Goal: Navigation & Orientation: Find specific page/section

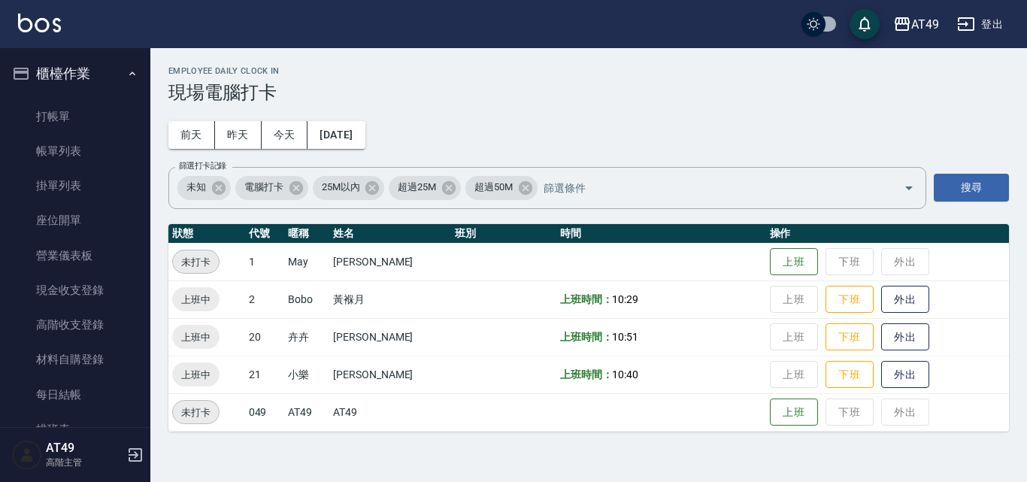
scroll to position [309, 0]
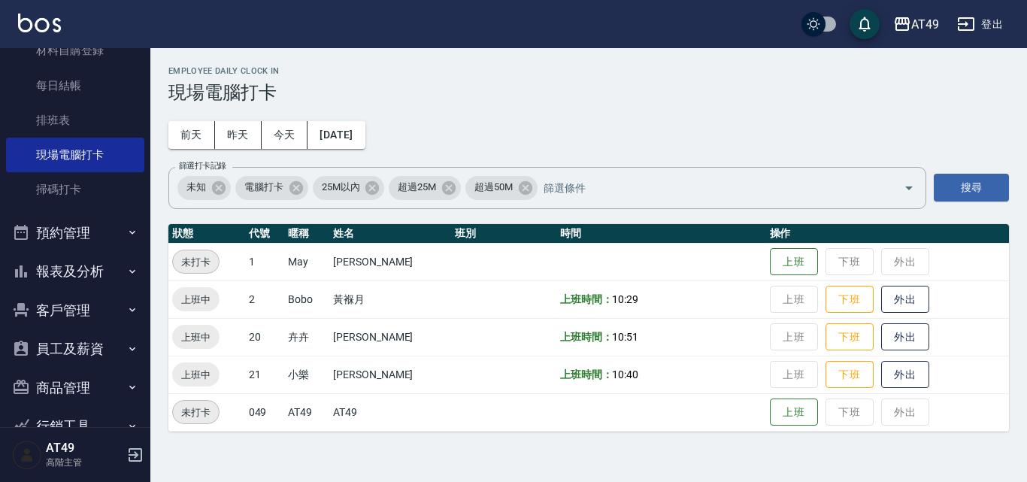
click at [106, 265] on button "報表及分析" at bounding box center [75, 271] width 138 height 39
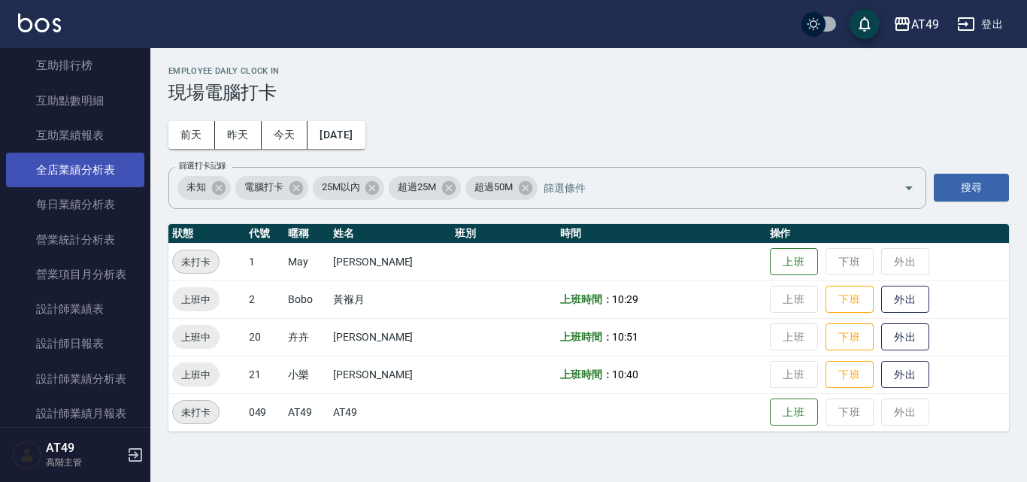
scroll to position [835, 0]
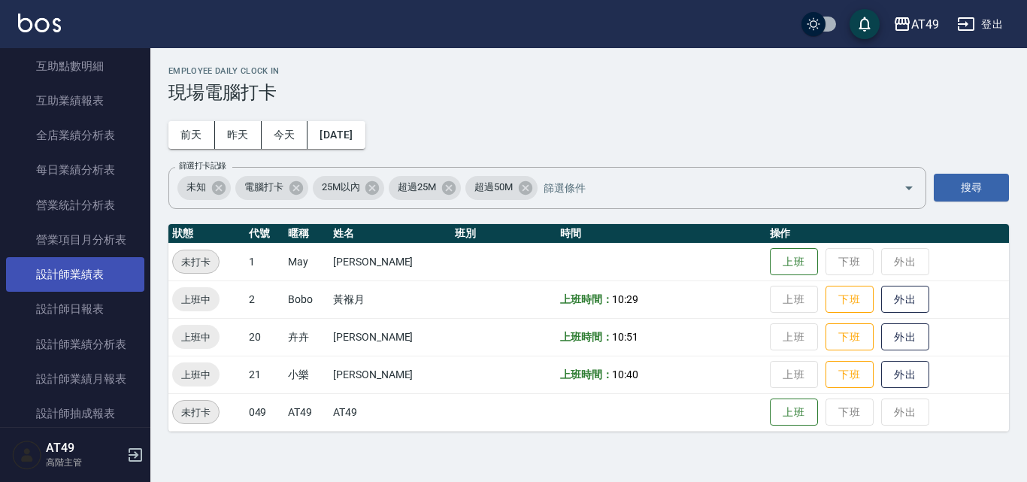
click at [96, 279] on link "設計師業績表" at bounding box center [75, 274] width 138 height 35
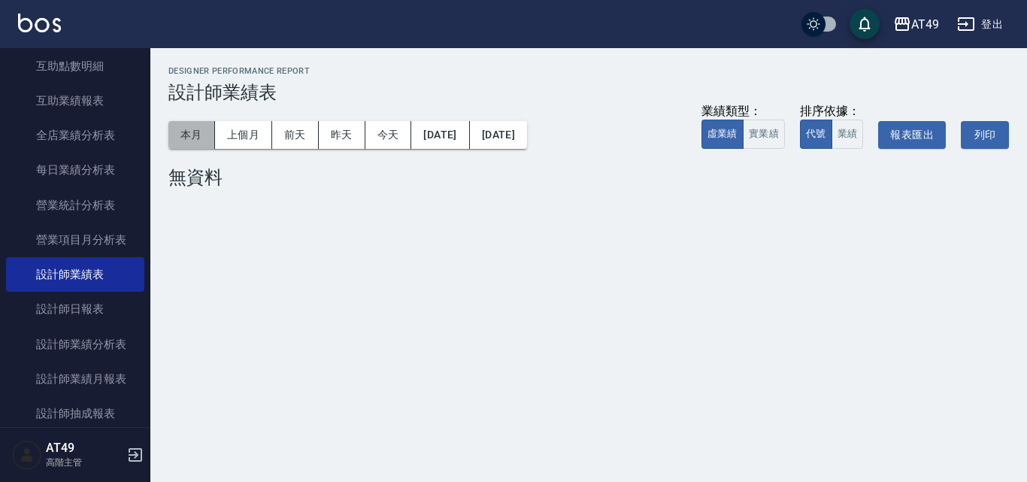
click at [186, 138] on button "本月" at bounding box center [191, 135] width 47 height 28
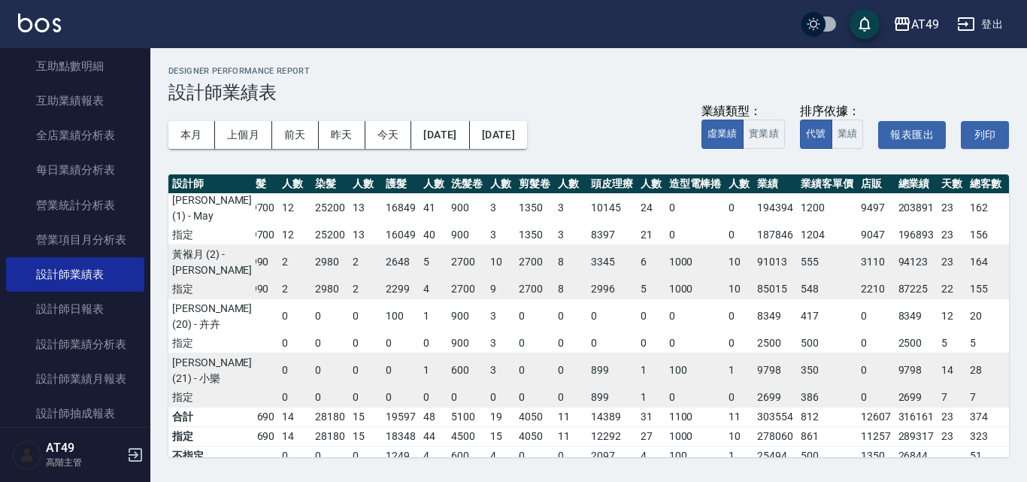
scroll to position [0, 153]
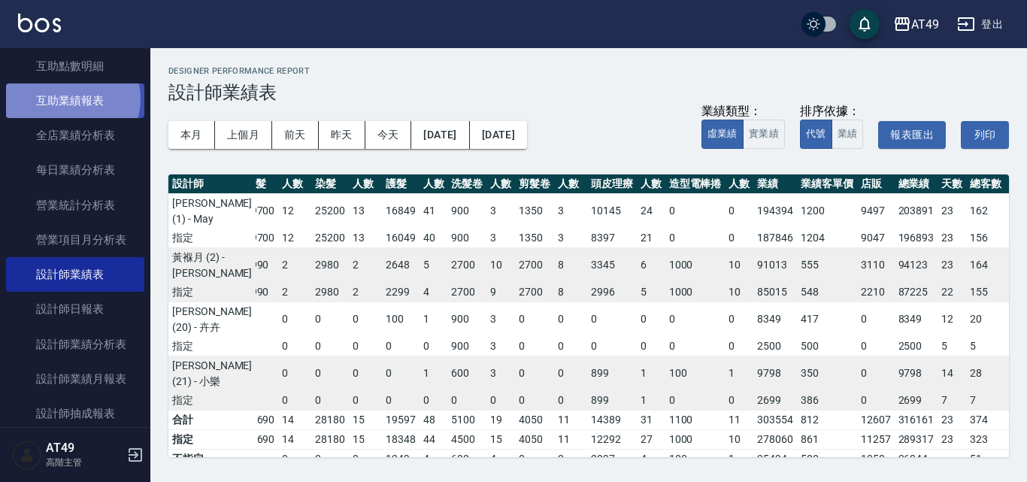
click at [70, 99] on link "互助業績報表" at bounding box center [75, 100] width 138 height 35
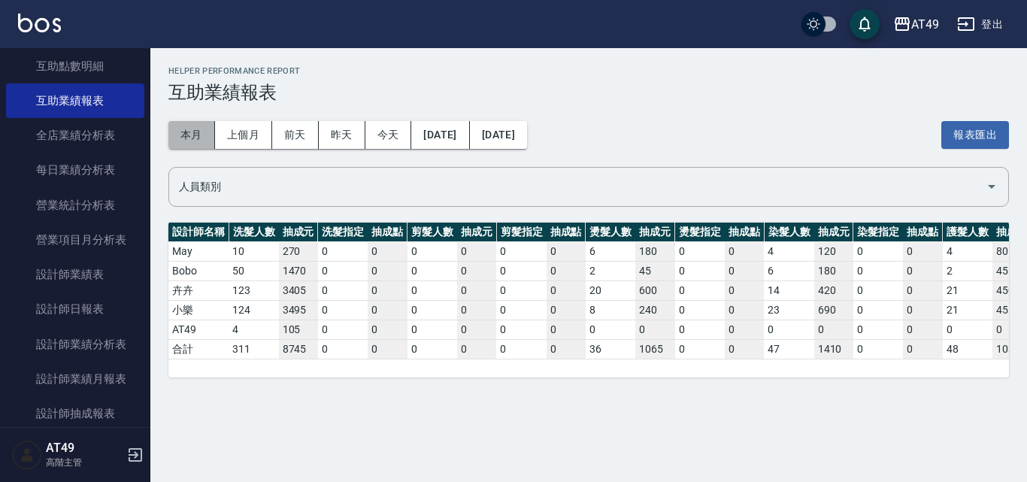
click at [198, 130] on button "本月" at bounding box center [191, 135] width 47 height 28
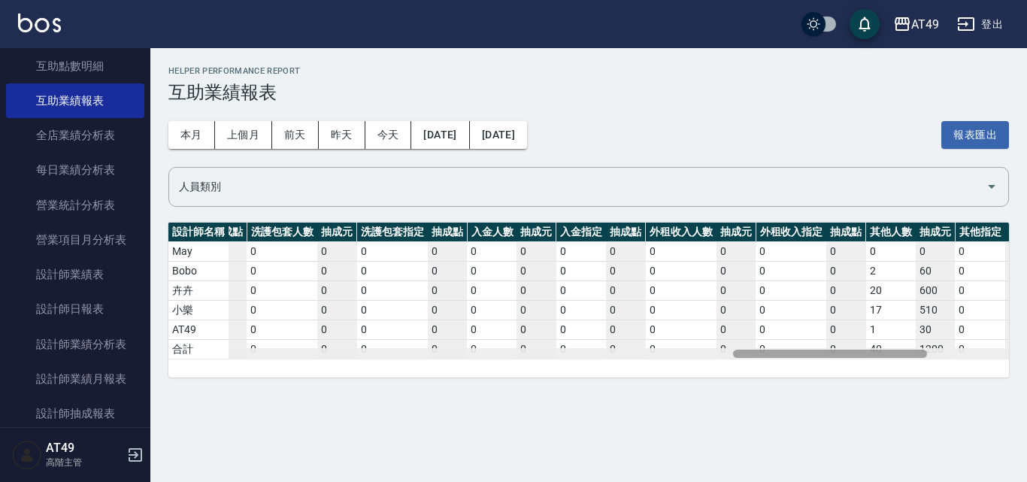
scroll to position [0, 2788]
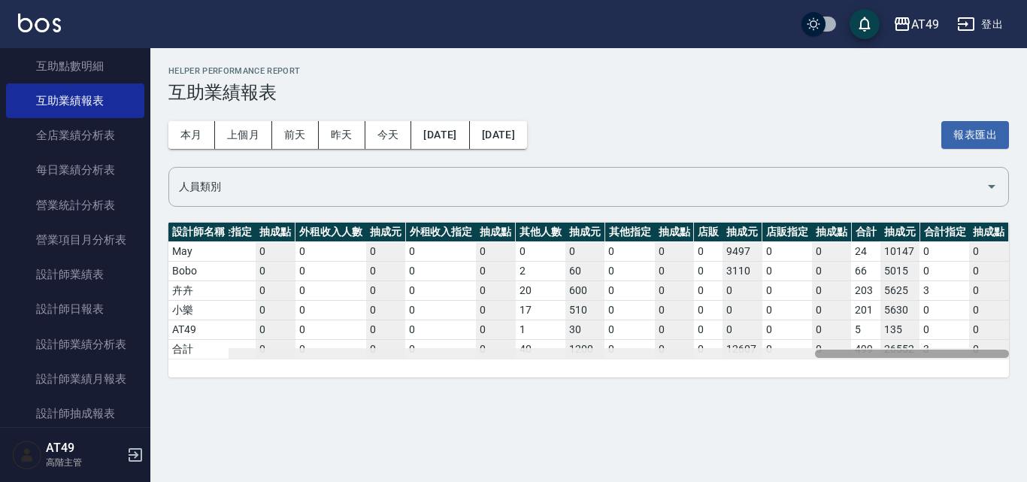
drag, startPoint x: 340, startPoint y: 355, endPoint x: 1022, endPoint y: 459, distance: 690.4
click at [1022, 459] on div "Helper Performance Report 互助業績報表 本月 上個月 [DATE] [DATE] [DATE] [DATE] [DATE] 報表匯出…" at bounding box center [513, 241] width 1027 height 482
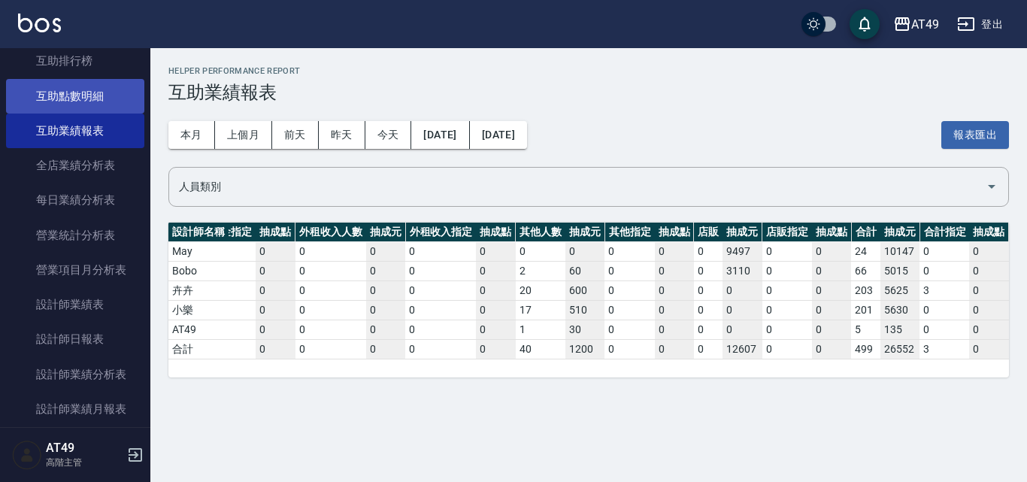
scroll to position [760, 0]
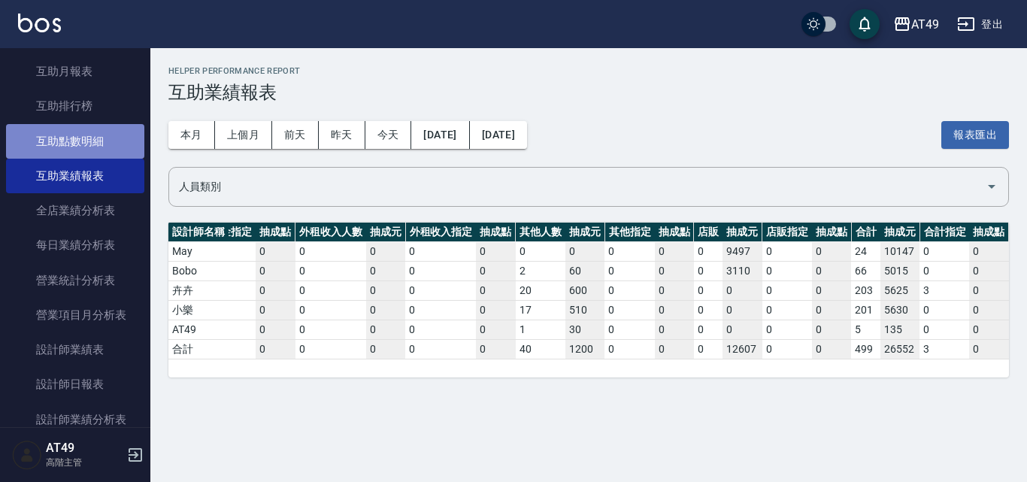
click at [98, 142] on link "互助點數明細" at bounding box center [75, 141] width 138 height 35
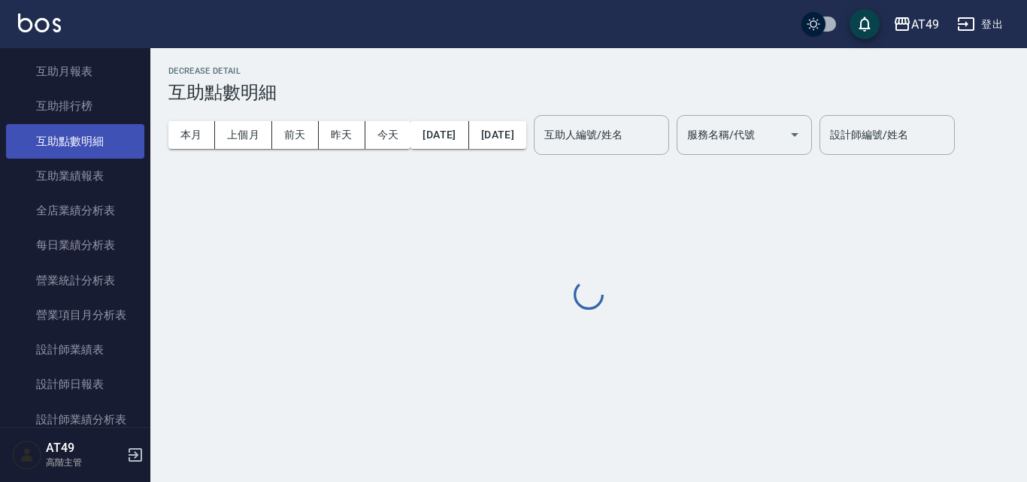
click at [181, 141] on button "本月" at bounding box center [191, 135] width 47 height 28
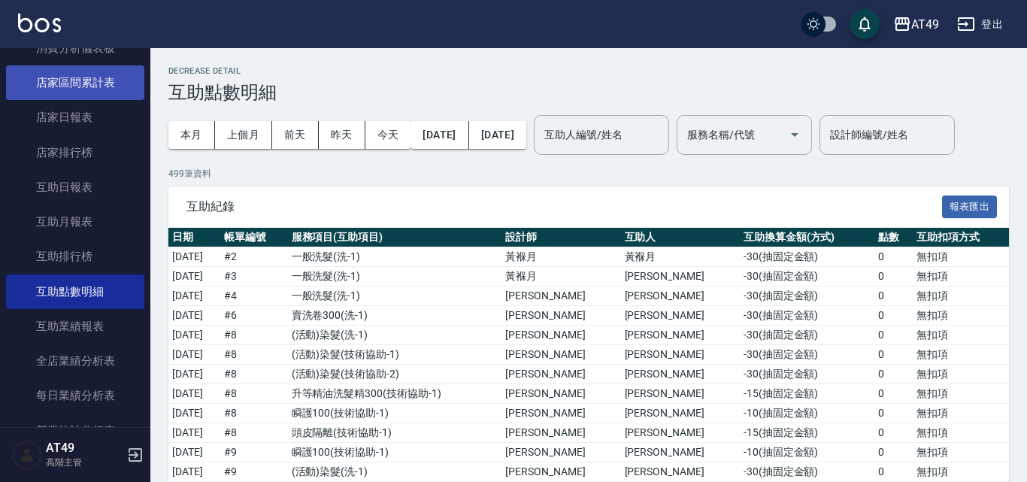
scroll to position [534, 0]
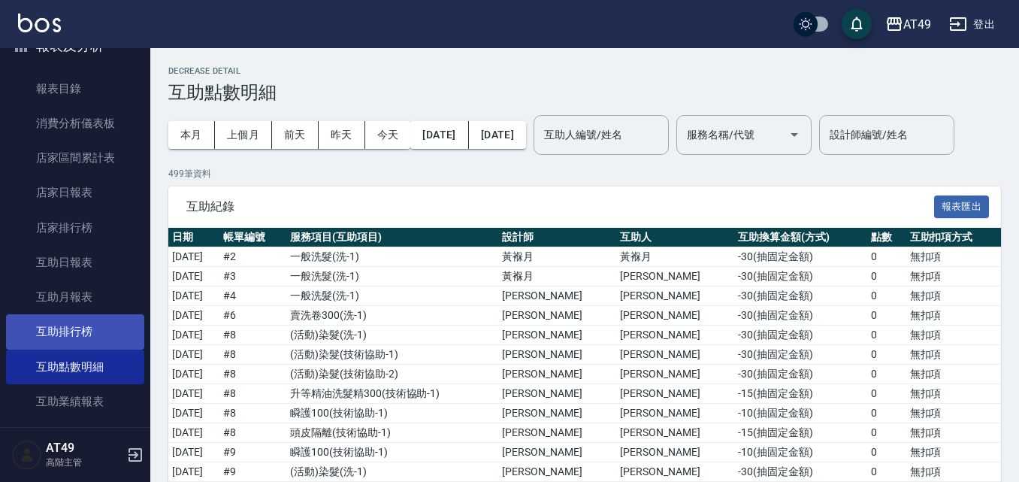
click at [107, 340] on link "互助排行榜" at bounding box center [75, 331] width 138 height 35
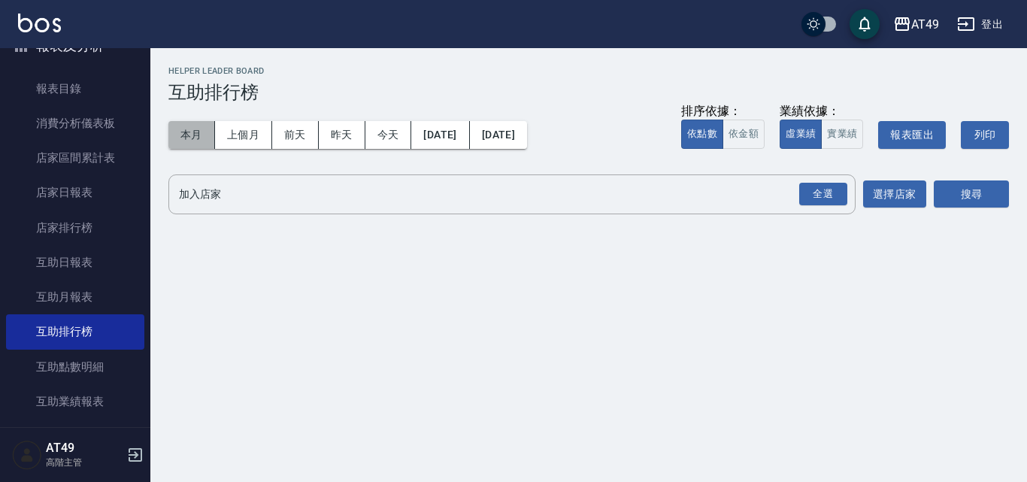
click at [205, 141] on button "本月" at bounding box center [191, 135] width 47 height 28
click at [195, 129] on button "本月" at bounding box center [191, 135] width 47 height 28
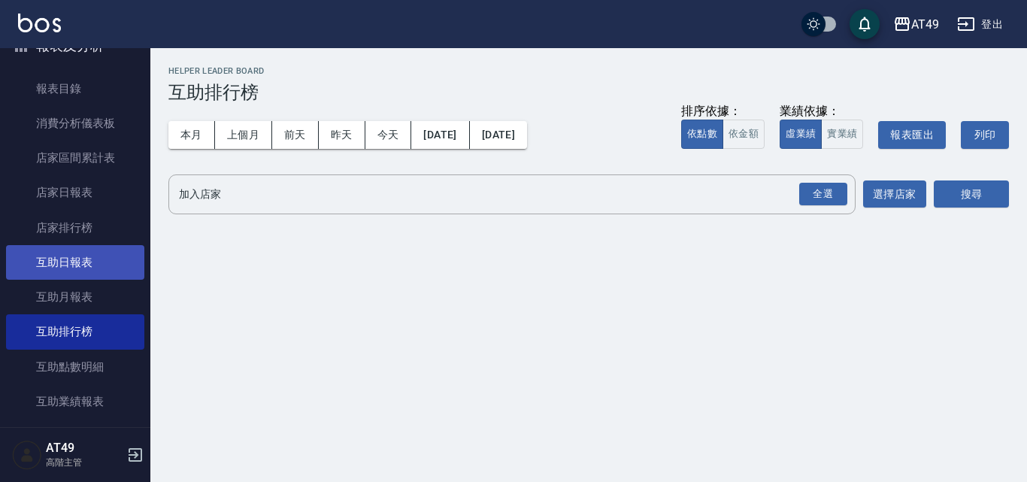
click at [83, 273] on link "互助日報表" at bounding box center [75, 262] width 138 height 35
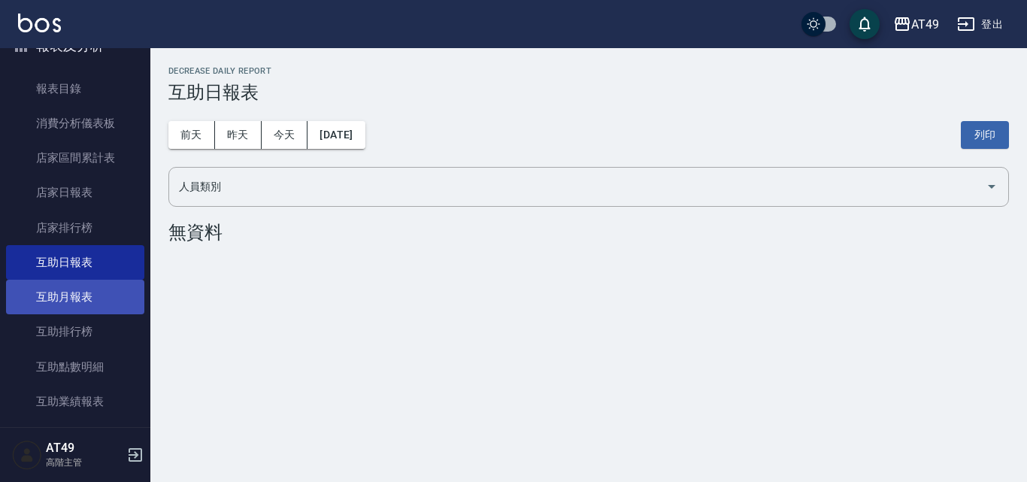
click at [81, 303] on link "互助月報表" at bounding box center [75, 297] width 138 height 35
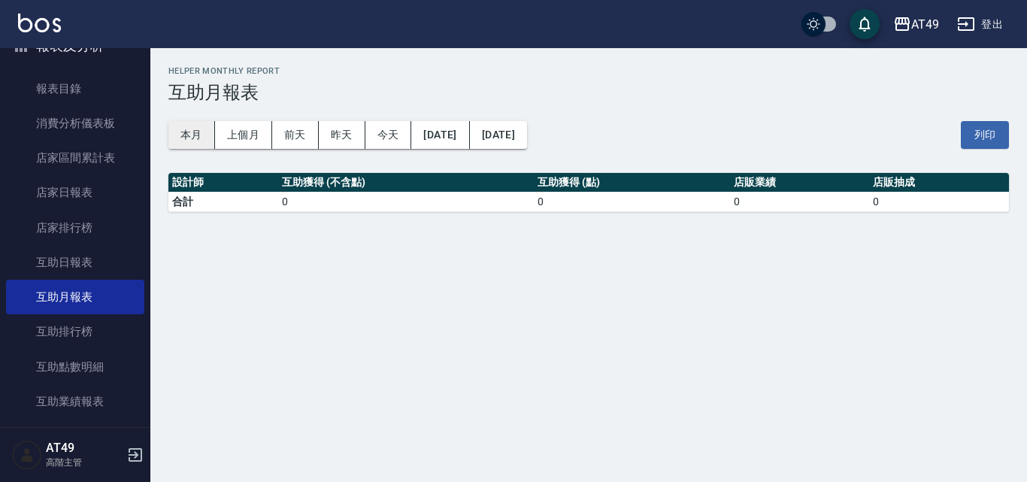
click at [199, 134] on button "本月" at bounding box center [191, 135] width 47 height 28
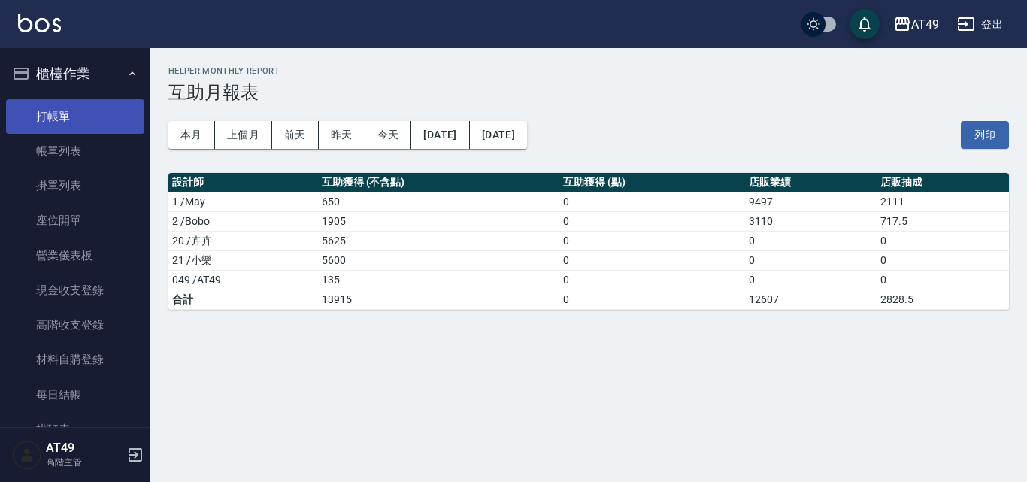
click at [62, 116] on link "打帳單" at bounding box center [75, 116] width 138 height 35
